Goal: Contribute content: Contribute content

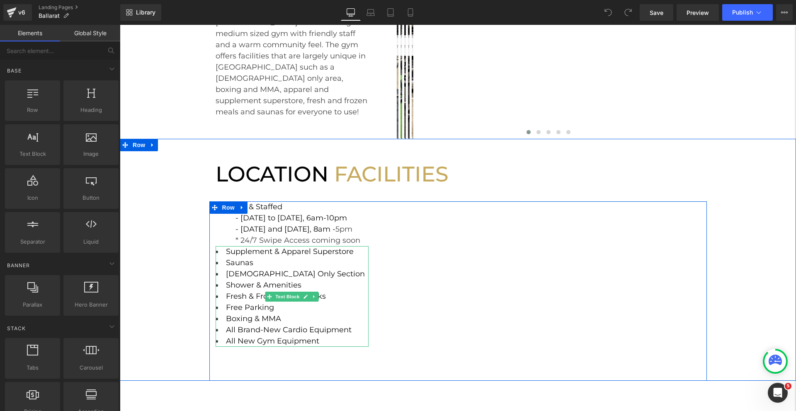
scroll to position [129, 0]
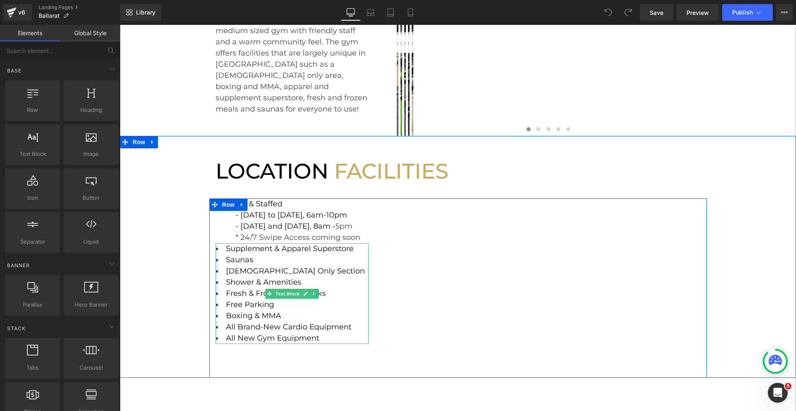
click at [254, 293] on span "Fresh & Frozen Meal Packs" at bounding box center [276, 293] width 100 height 9
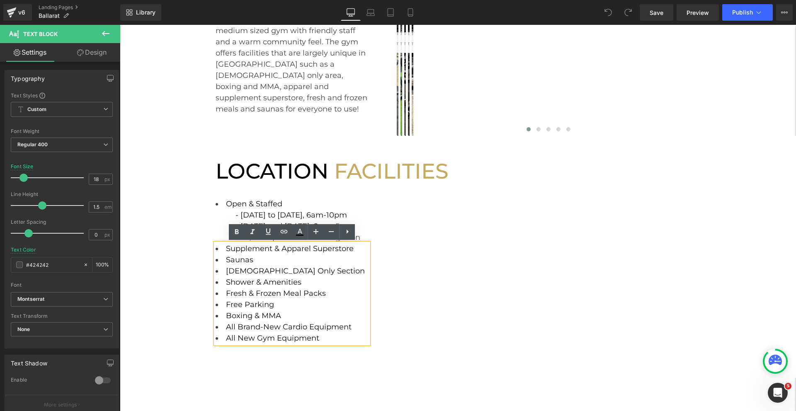
click at [326, 300] on li "Free Parking" at bounding box center [292, 304] width 153 height 11
click at [326, 295] on li "Fresh & Frozen Meal Packs" at bounding box center [292, 293] width 153 height 11
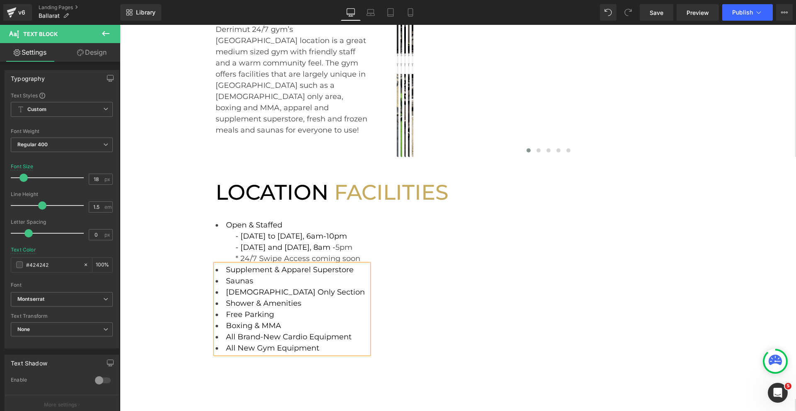
scroll to position [117, 0]
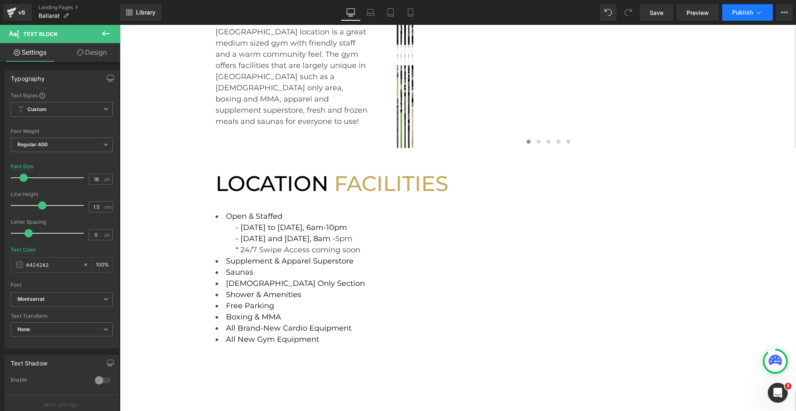
click at [748, 10] on span "Publish" at bounding box center [742, 12] width 21 height 7
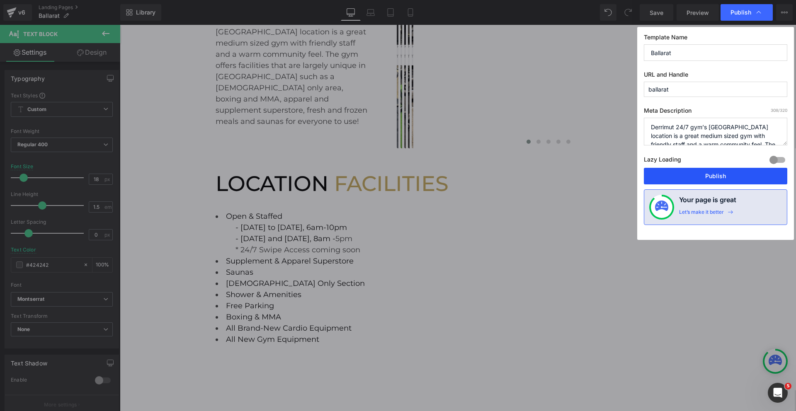
click at [694, 177] on button "Publish" at bounding box center [715, 176] width 143 height 17
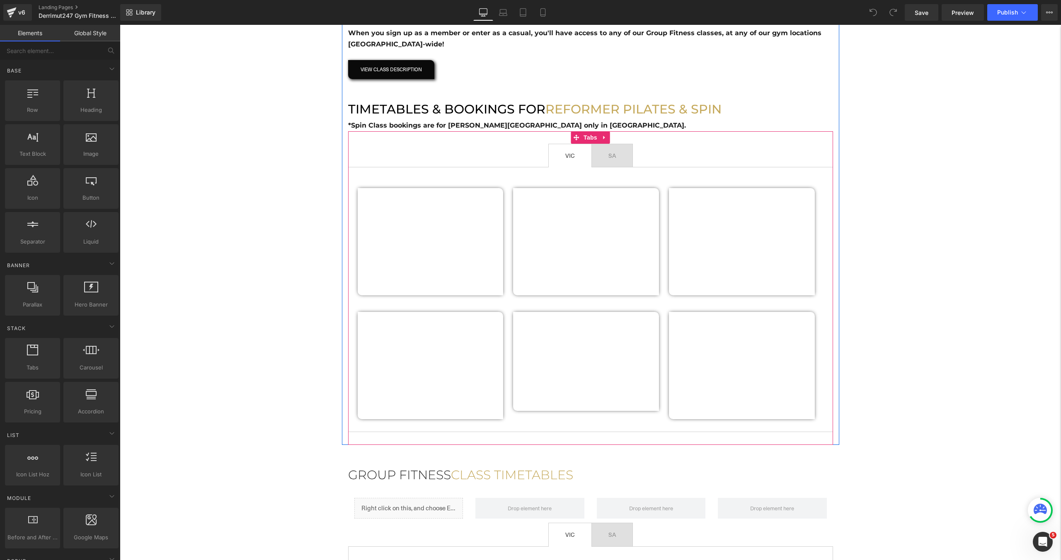
click at [621, 167] on li "SA Text Block" at bounding box center [611, 156] width 41 height 24
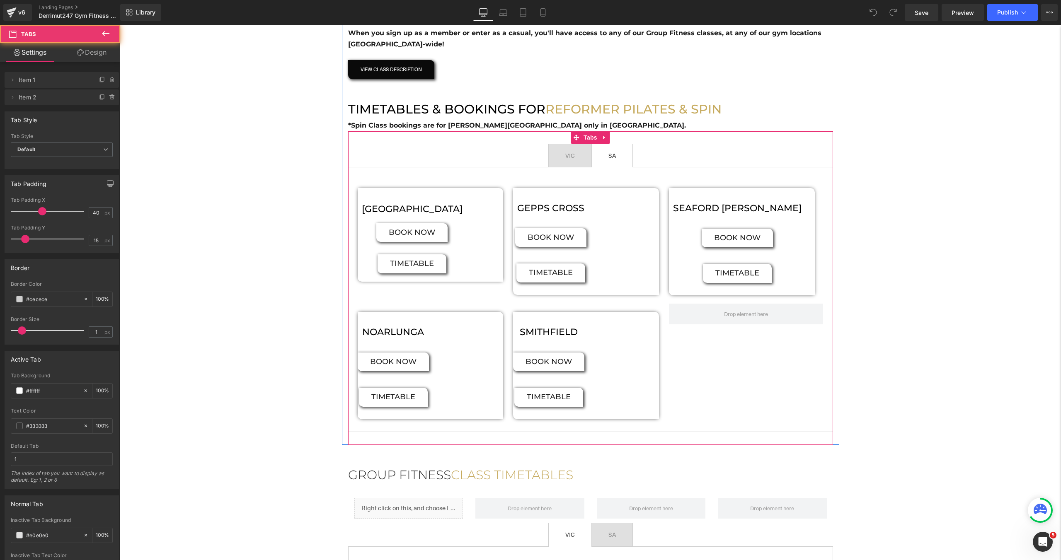
click at [566, 163] on span "VIC Text Block" at bounding box center [570, 155] width 43 height 23
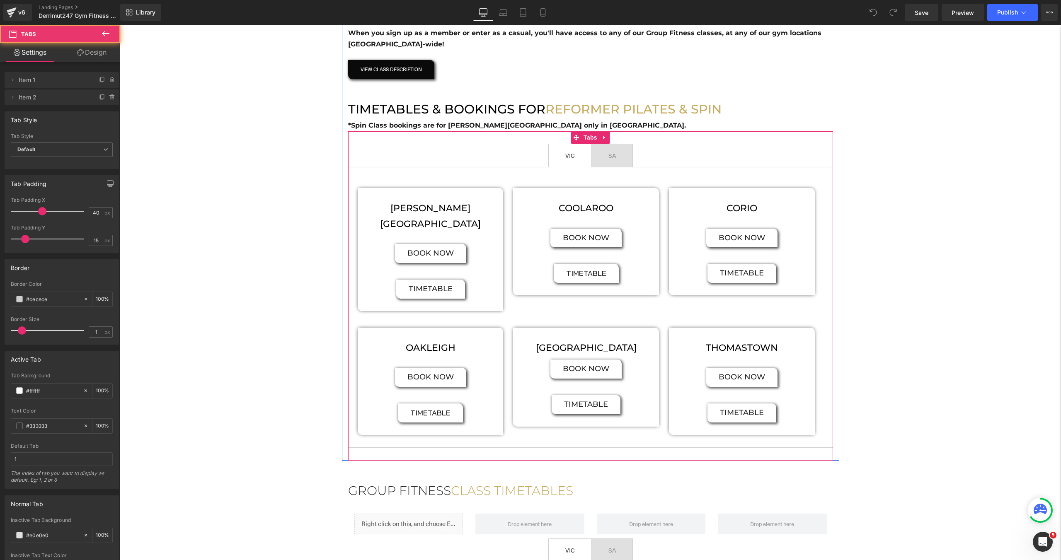
click at [610, 163] on span "SA Text Block" at bounding box center [612, 155] width 41 height 23
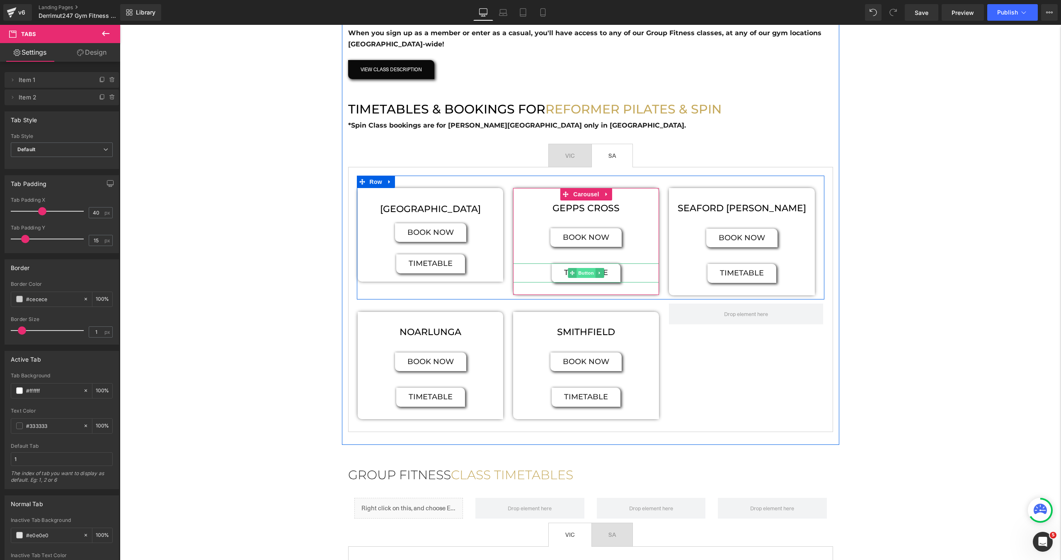
click at [579, 274] on span "Button" at bounding box center [586, 273] width 19 height 10
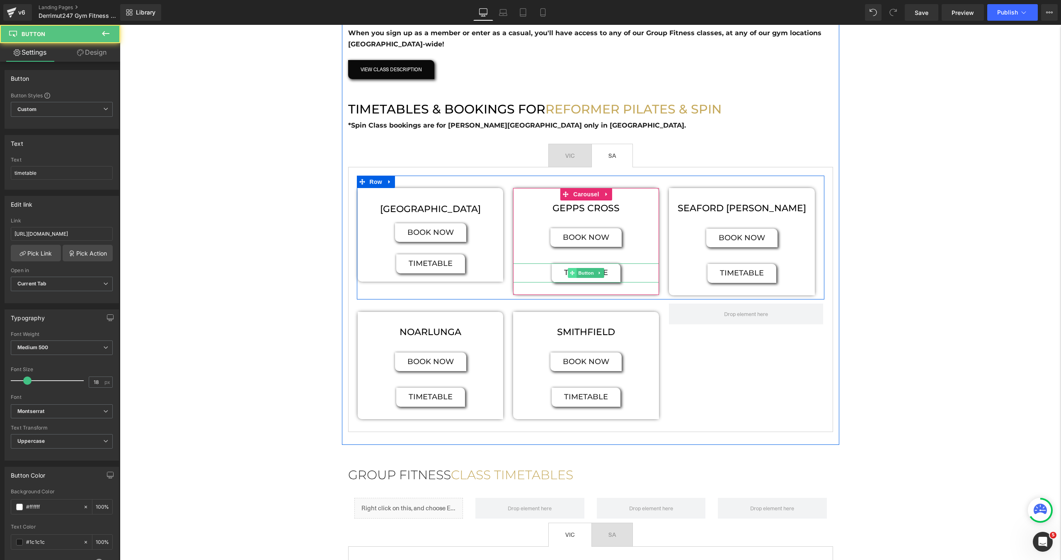
click at [589, 274] on span "Button" at bounding box center [586, 273] width 19 height 10
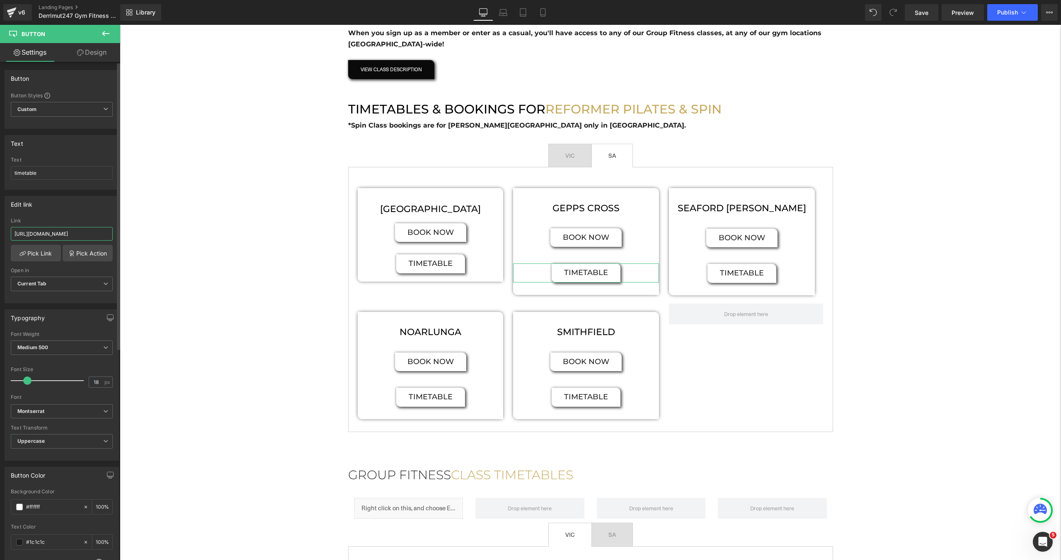
click at [69, 233] on input "https://cdn.shopify.com/s/files/1/0284/2660/0500/files/PILATES_PILATES_PILATES.…" at bounding box center [62, 234] width 102 height 14
paste input "GF_Pilates_Gepps_X_Mar25_982d0c32-efde-4d4c-8139-8dc9bacba142.pdf?v=1755738075"
type input "https://cdn.shopify.com/s/files/1/0284/2660/0500/files/GF_Pilates_Gepps_X_Mar25…"
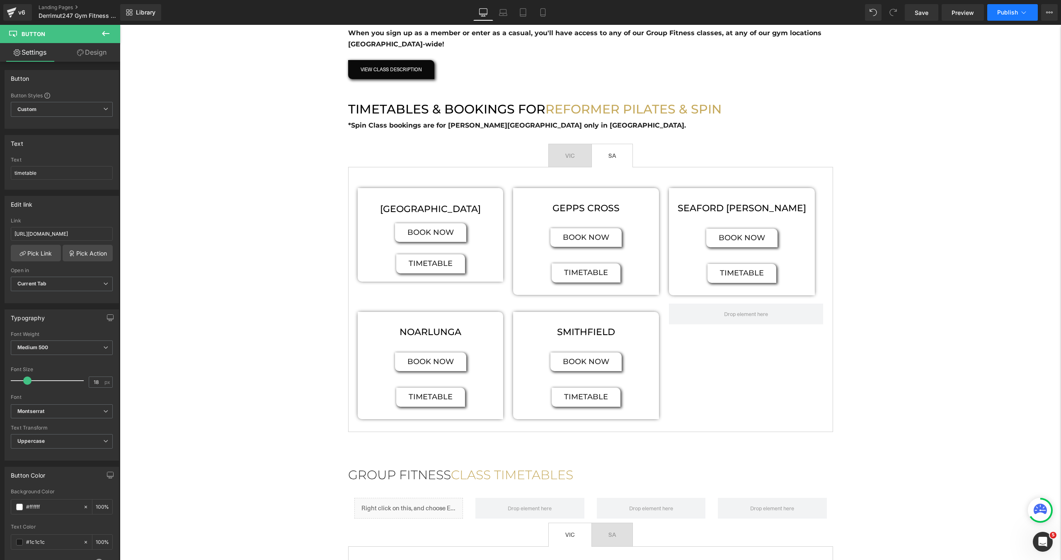
click at [1016, 13] on span "Publish" at bounding box center [1007, 12] width 21 height 7
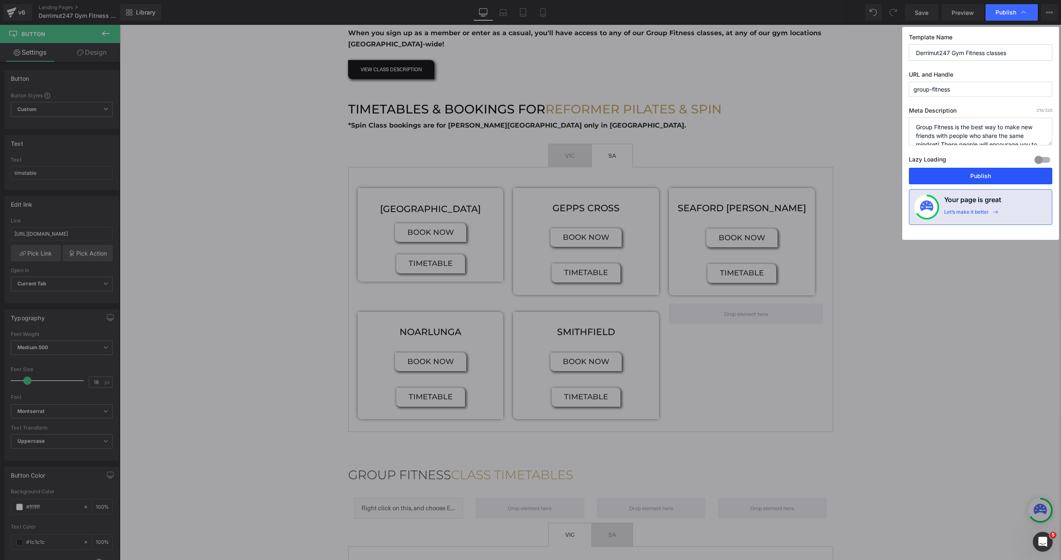
click at [973, 173] on button "Publish" at bounding box center [980, 176] width 143 height 17
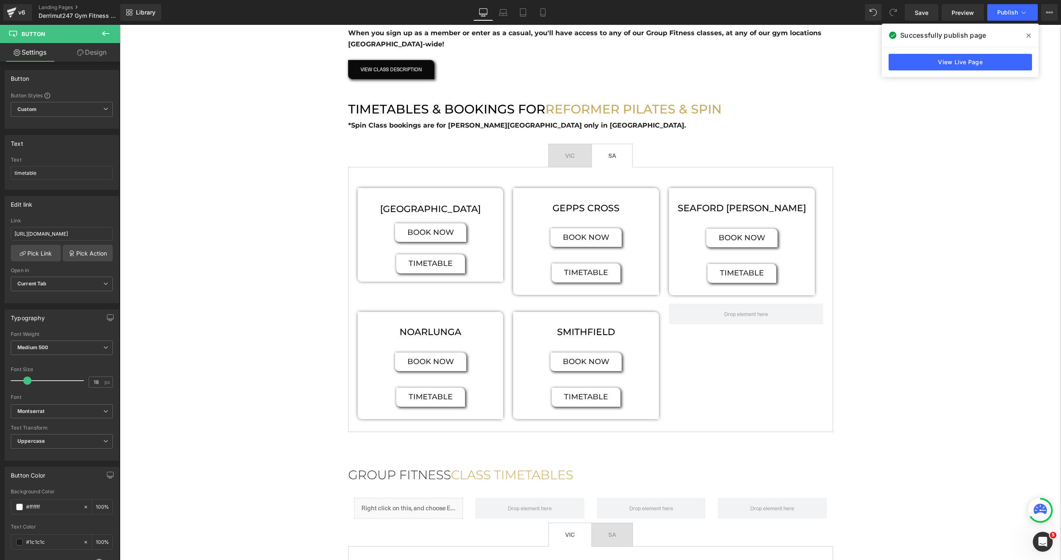
click at [238, 240] on div "Hero Banner FITNESS CLASSES Heading Group Fitness is the best way to make new f…" at bounding box center [590, 315] width 941 height 1404
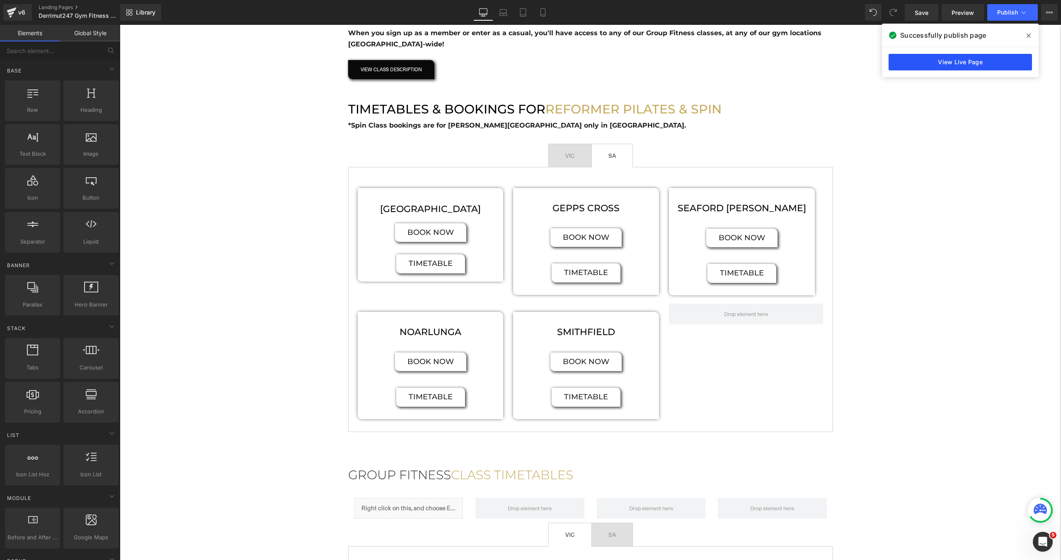
click at [966, 63] on link "View Live Page" at bounding box center [960, 62] width 143 height 17
click at [327, 158] on div "Hero Banner FITNESS CLASSES Heading Group Fitness is the best way to make new f…" at bounding box center [590, 315] width 941 height 1404
click at [218, 208] on div "Hero Banner FITNESS CLASSES Heading Group Fitness is the best way to make new f…" at bounding box center [590, 315] width 941 height 1404
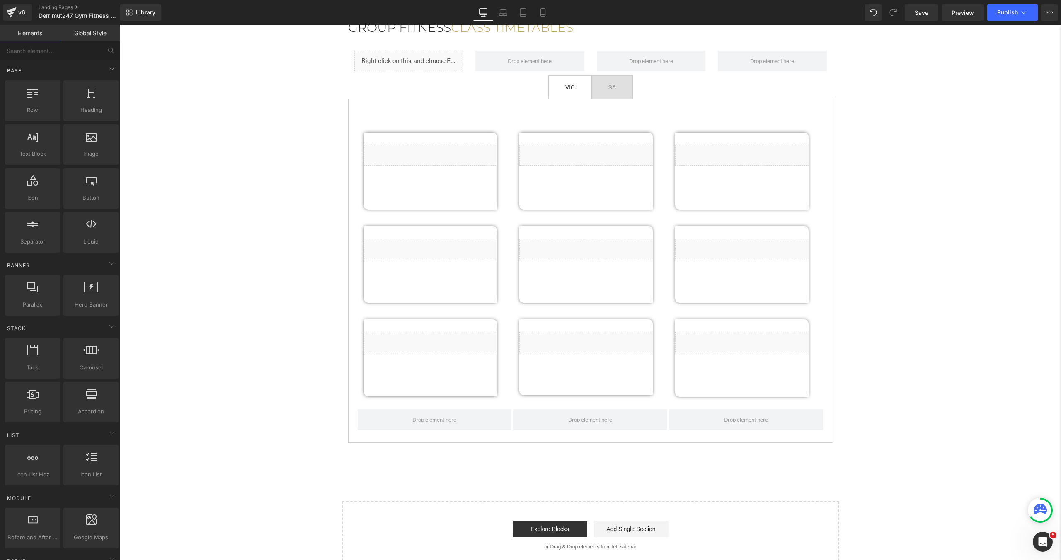
scroll to position [913, 0]
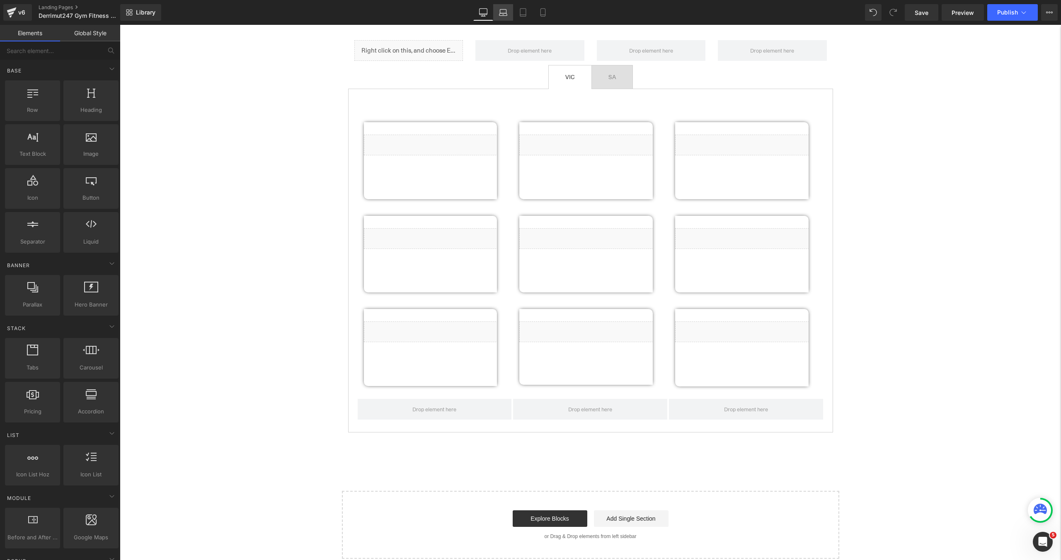
click at [507, 17] on link "Laptop" at bounding box center [503, 12] width 20 height 17
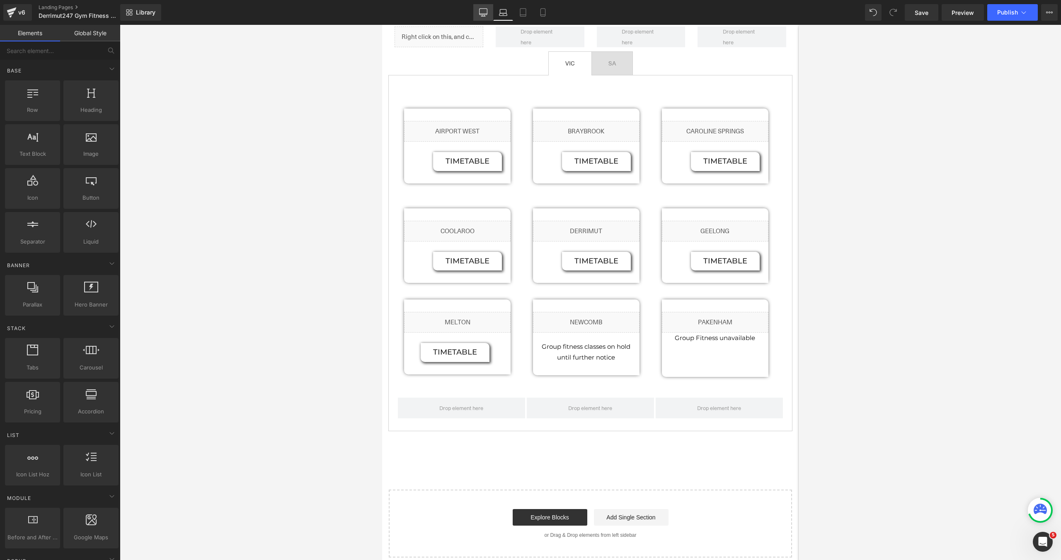
click at [487, 13] on icon at bounding box center [484, 12] width 8 height 6
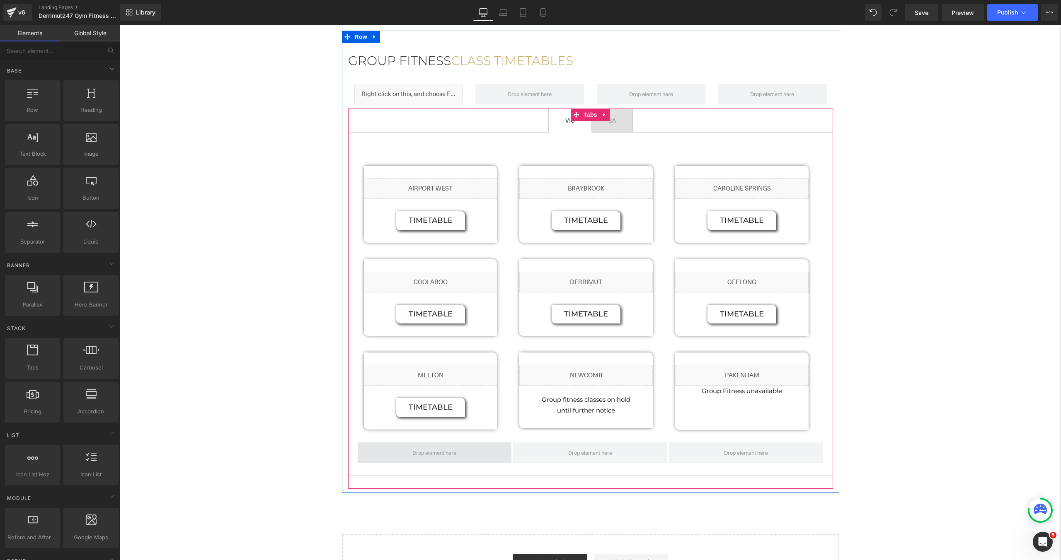
scroll to position [869, 0]
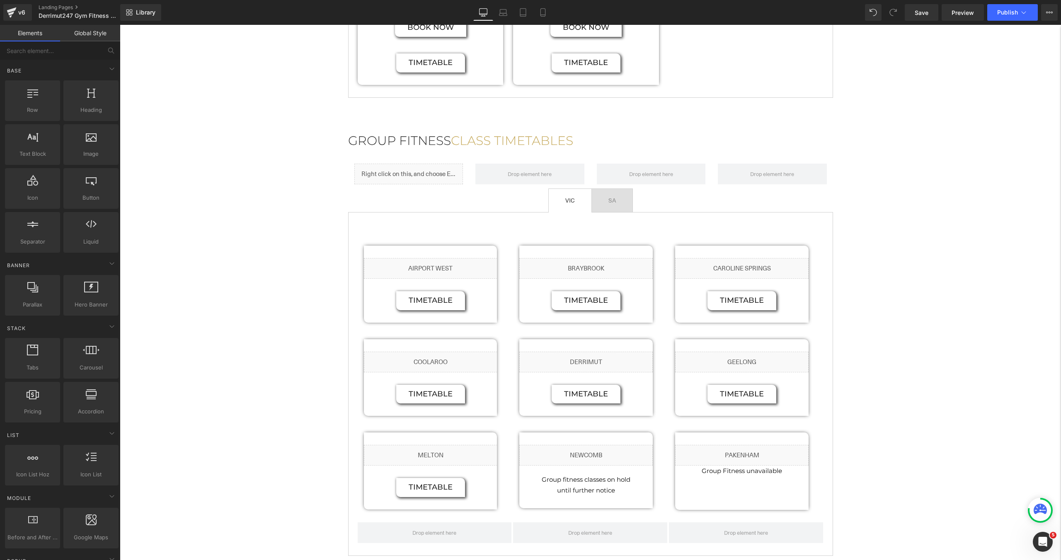
scroll to position [811, 0]
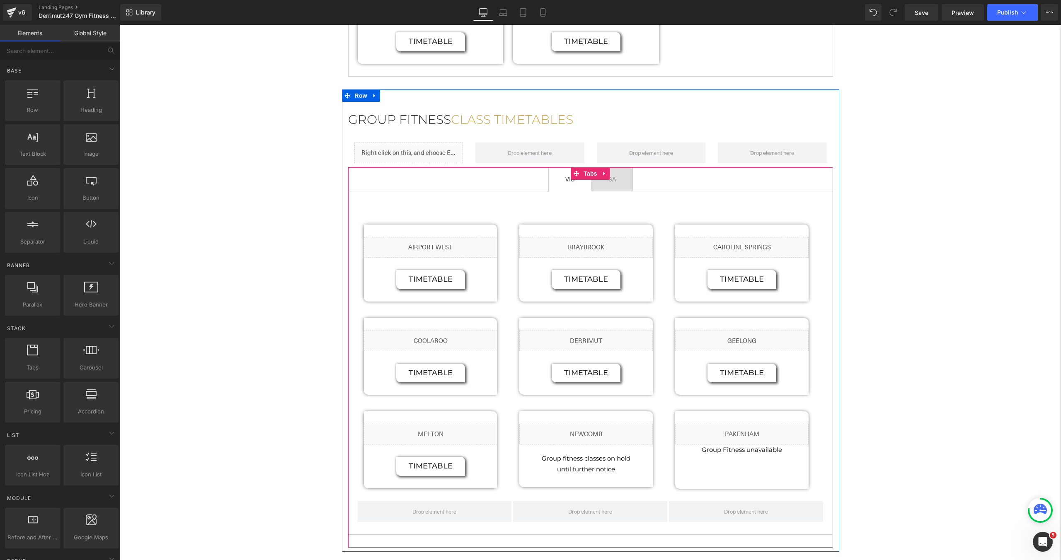
click at [625, 187] on span "SA Text Block" at bounding box center [612, 179] width 41 height 23
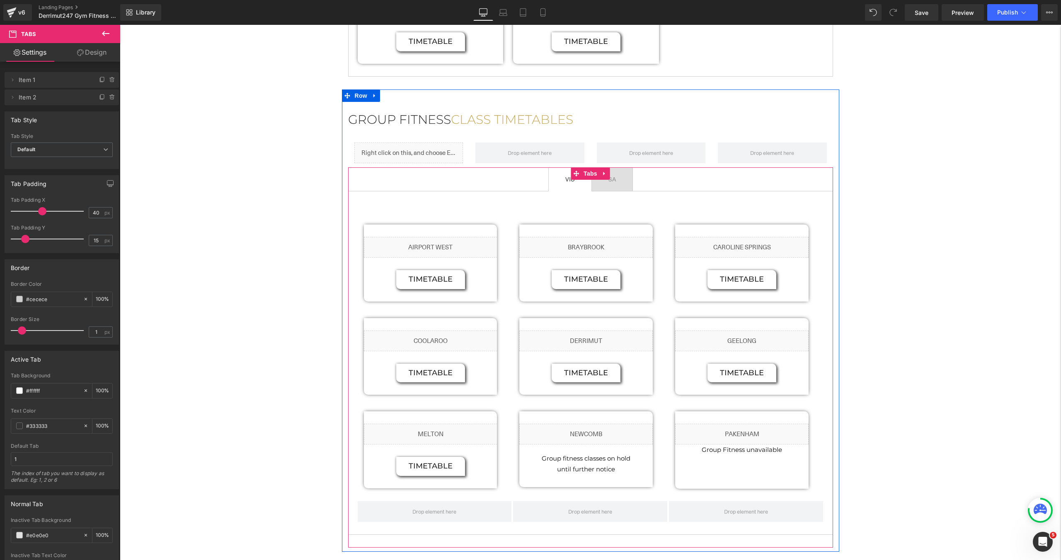
click at [554, 189] on span "VIC Text Block" at bounding box center [570, 179] width 43 height 23
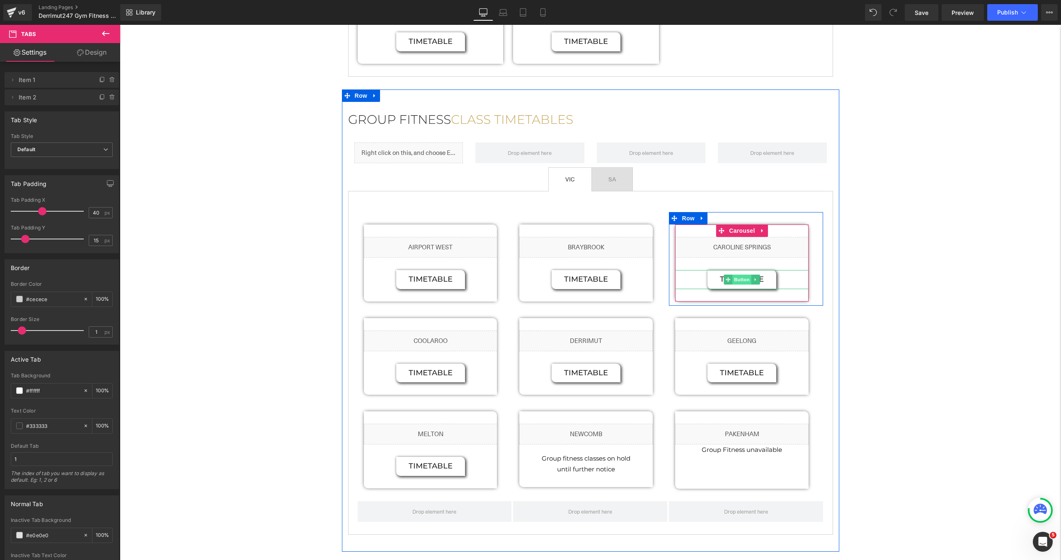
click at [739, 280] on span "Button" at bounding box center [742, 280] width 19 height 10
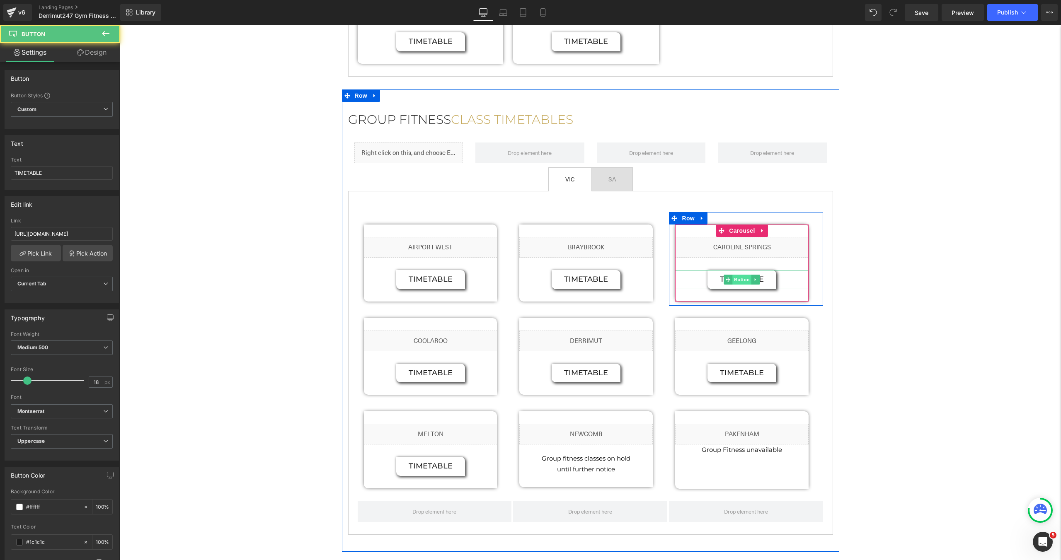
click at [739, 280] on div "TIMETABLE Button" at bounding box center [741, 279] width 133 height 19
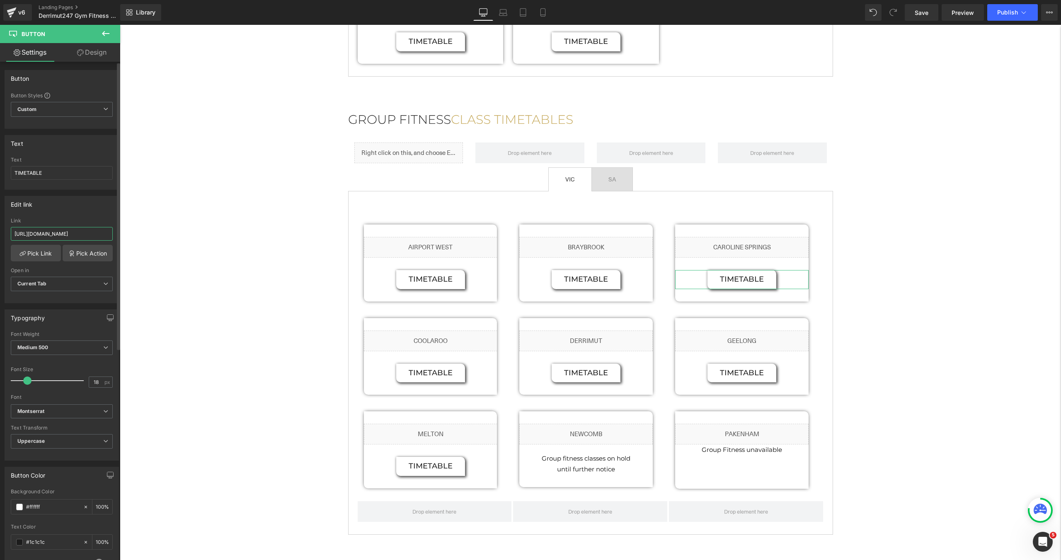
click at [48, 235] on input "https://cdn.shopify.com/s/files/1/0284/2660/0500/files/GF_Timetable_Caroline_Sp…" at bounding box center [62, 234] width 102 height 14
paste input "ug25.pdf?v=1755739755"
type input "https://cdn.shopify.com/s/files/1/0284/2660/0500/files/GF_Timetable_Caroline_Sp…"
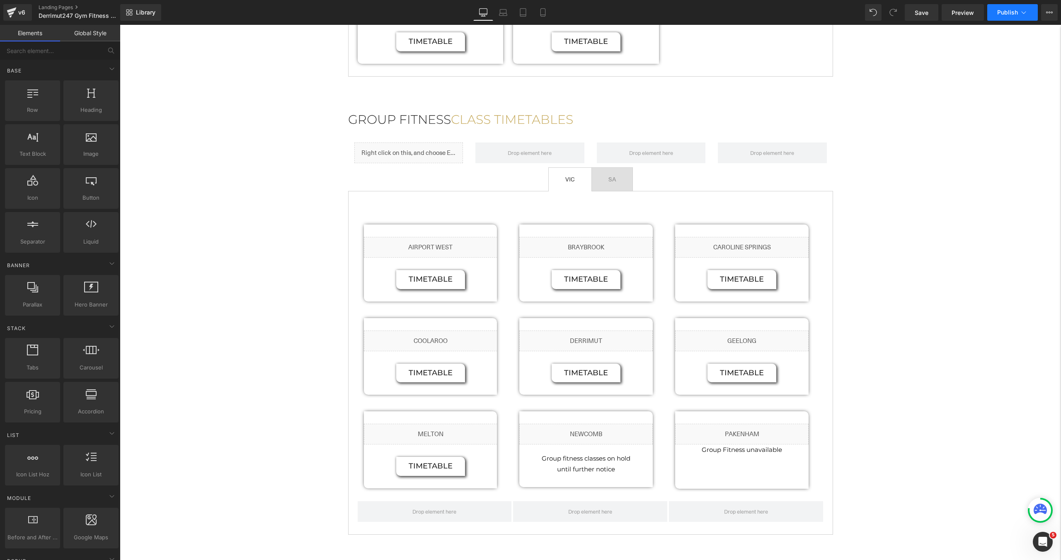
click at [1008, 17] on button "Publish" at bounding box center [1012, 12] width 51 height 17
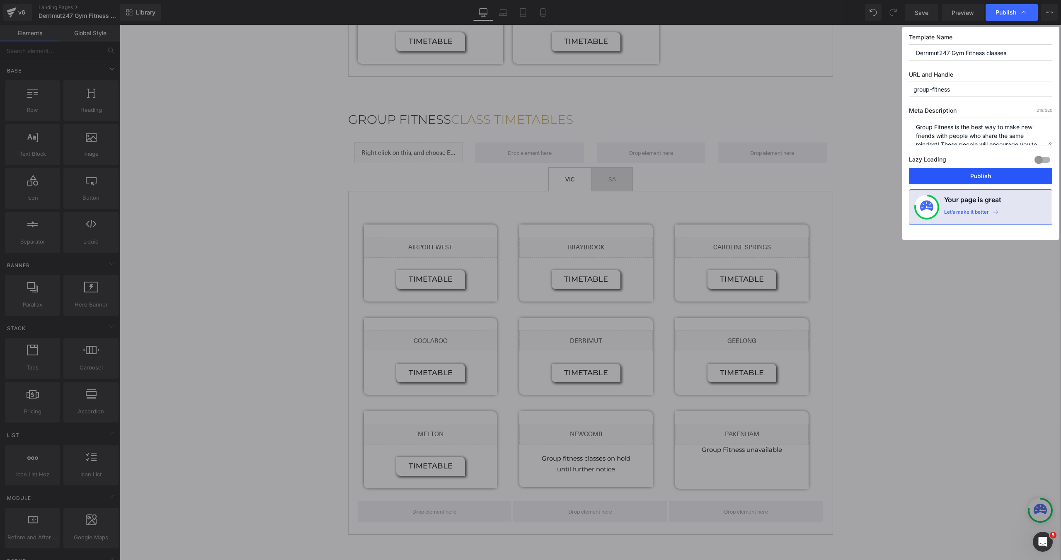
click at [989, 179] on button "Publish" at bounding box center [980, 176] width 143 height 17
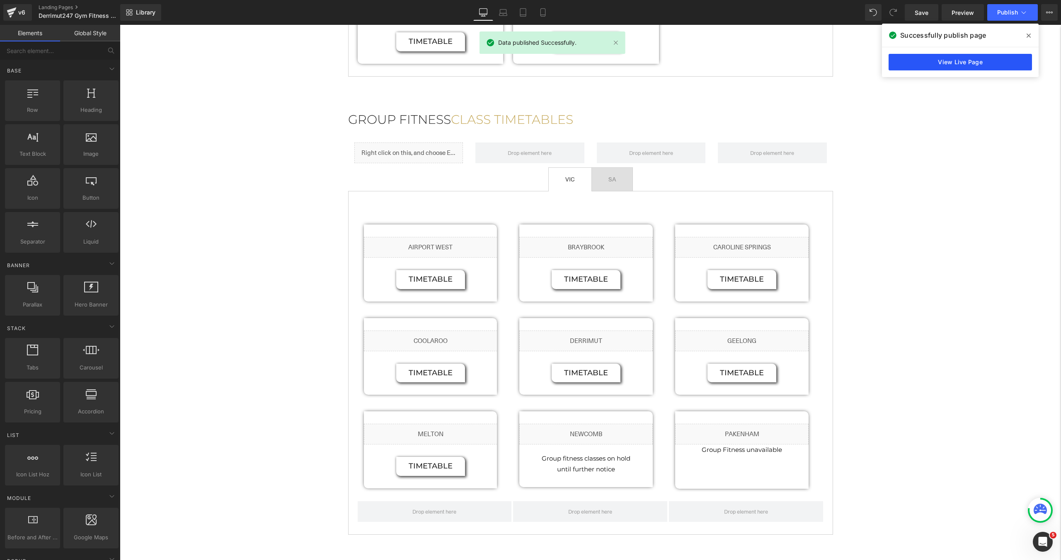
click at [1002, 66] on link "View Live Page" at bounding box center [960, 62] width 143 height 17
